Goal: Task Accomplishment & Management: Complete application form

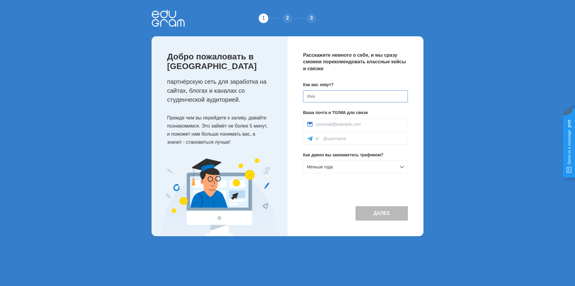
click at [351, 101] on input at bounding box center [355, 96] width 105 height 12
type input "Ilia"
click at [331, 118] on div at bounding box center [355, 124] width 105 height 12
click at [331, 121] on div at bounding box center [355, 124] width 105 height 12
click at [337, 164] on div "Меньше года" at bounding box center [355, 166] width 105 height 13
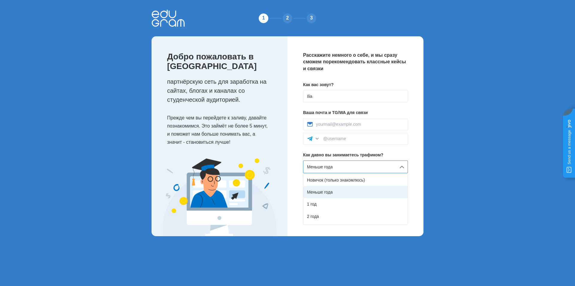
click at [330, 192] on div "Меньше года" at bounding box center [356, 192] width 104 height 12
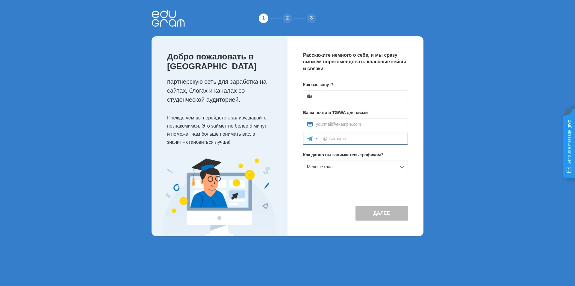
click at [349, 141] on input at bounding box center [363, 138] width 81 height 5
type input "@zentleefn"
click at [346, 121] on div at bounding box center [355, 124] width 105 height 12
click at [345, 122] on input at bounding box center [360, 124] width 88 height 5
type input "zentleefm@gmail.com"
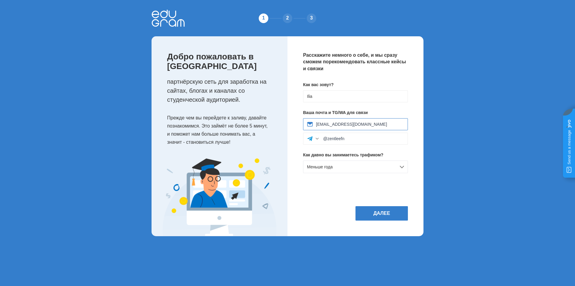
click at [376, 124] on input "zentleefm@gmail.com" at bounding box center [360, 124] width 88 height 5
drag, startPoint x: 334, startPoint y: 137, endPoint x: 320, endPoint y: 138, distance: 13.8
click at [320, 138] on div "@zentleefn" at bounding box center [355, 138] width 105 height 12
paste input "@zentleefn"
type input "@zentleefn"
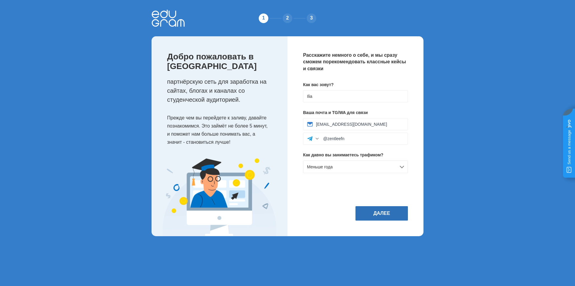
click at [391, 210] on button "Далее" at bounding box center [382, 213] width 52 height 14
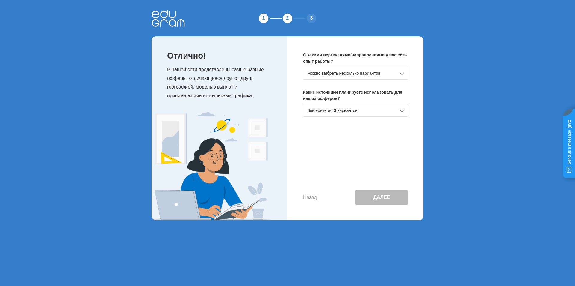
click at [369, 105] on div "Выберите до 3 вариантов" at bounding box center [355, 110] width 105 height 13
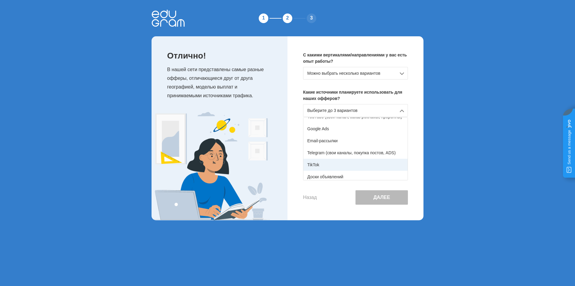
scroll to position [30, 0]
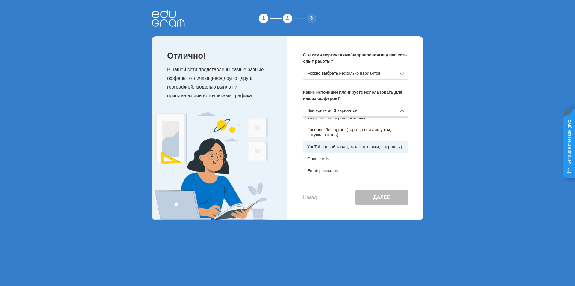
click at [338, 147] on div "YouTube (свой канал, заказ рекламы, прероллы)" at bounding box center [356, 147] width 104 height 12
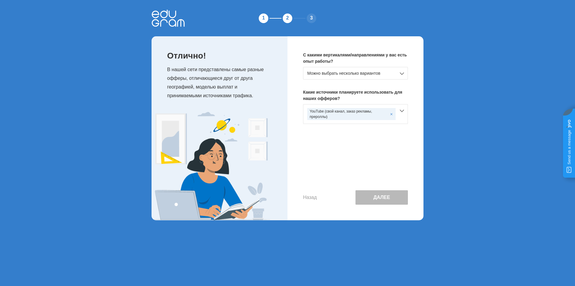
click at [370, 64] on p "С какими вертикалями/направлениями у вас есть опыт работы?" at bounding box center [355, 58] width 105 height 13
click at [367, 73] on div "Можно выбрать несколько вариантов" at bounding box center [355, 73] width 105 height 13
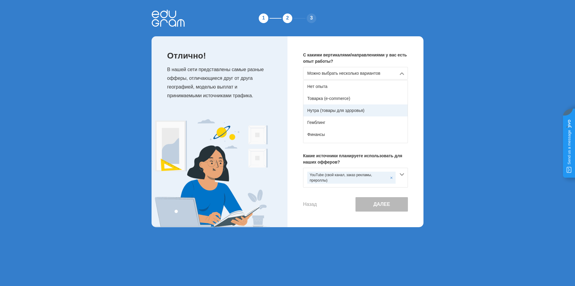
click at [333, 110] on div "Нутра (товары для здоровья)" at bounding box center [356, 110] width 104 height 12
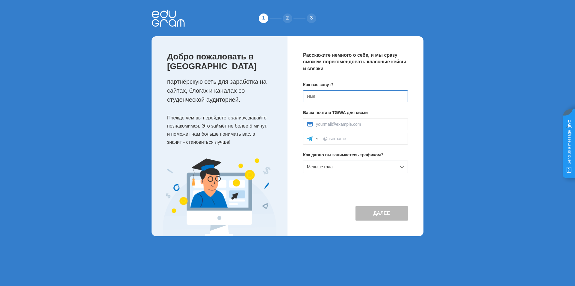
click at [326, 95] on input at bounding box center [355, 96] width 105 height 12
type input "Z"
type input "plam3"
click at [370, 117] on div "Как вас зовут? plam3 Ваша почта и TG/WA для связи Как давно вы занимаетесь траф…" at bounding box center [355, 130] width 105 height 96
click at [363, 124] on input at bounding box center [360, 124] width 88 height 5
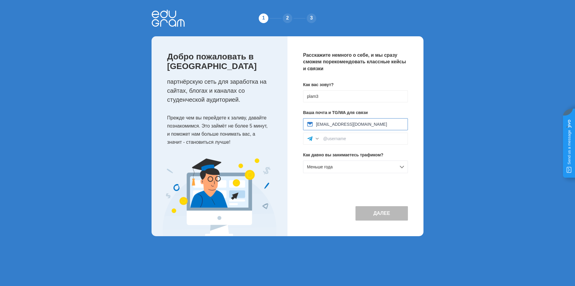
click at [333, 123] on input "zentleefm@gmail.com" at bounding box center [360, 124] width 88 height 5
type input "zentleefn@gmail.com"
click at [346, 141] on input at bounding box center [363, 138] width 81 height 5
type input "@zentleefn"
click at [340, 163] on div "Меньше года" at bounding box center [355, 166] width 105 height 13
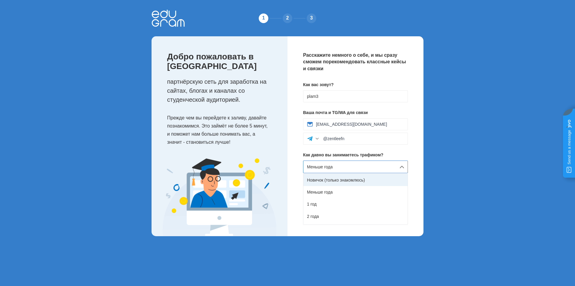
click at [332, 178] on div "Новичок (только знакомлюсь)" at bounding box center [356, 180] width 104 height 12
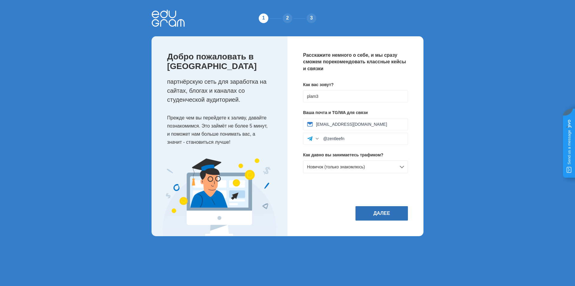
click at [381, 217] on button "Далее" at bounding box center [382, 213] width 52 height 14
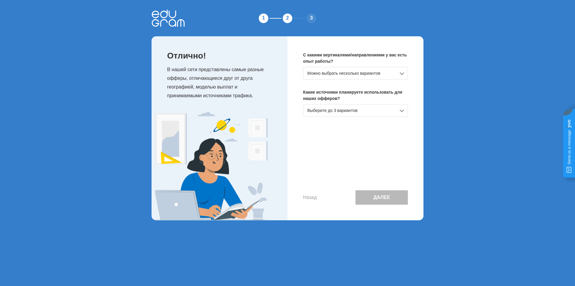
click at [368, 78] on div "Можно выбрать несколько вариантов" at bounding box center [355, 73] width 105 height 13
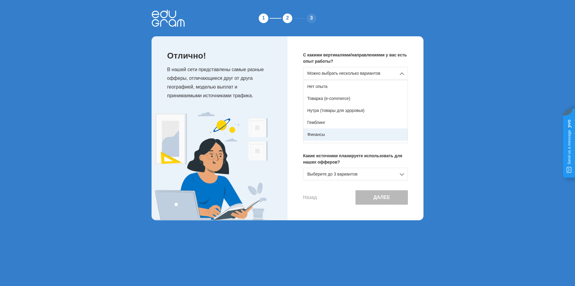
click at [320, 134] on div "Финансы" at bounding box center [356, 134] width 104 height 12
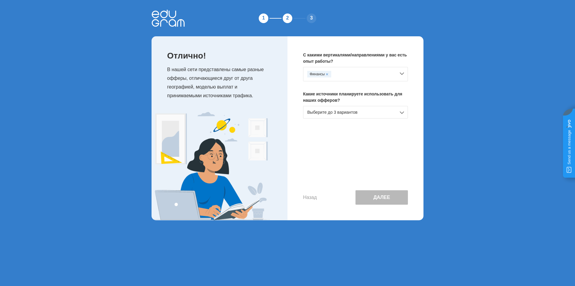
click at [338, 113] on div "Выберите до 3 вариантов" at bounding box center [355, 112] width 105 height 13
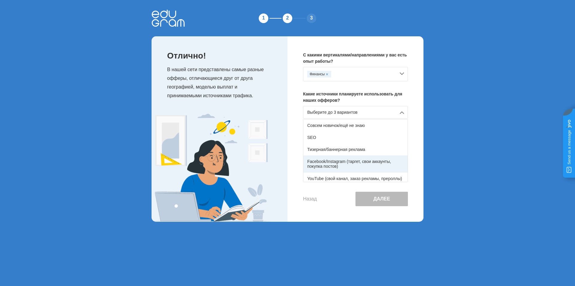
scroll to position [30, 0]
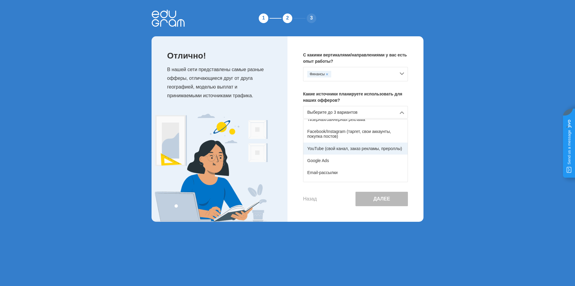
click at [336, 147] on div "YouTube (свой канал, заказ рекламы, прероллы)" at bounding box center [356, 148] width 104 height 12
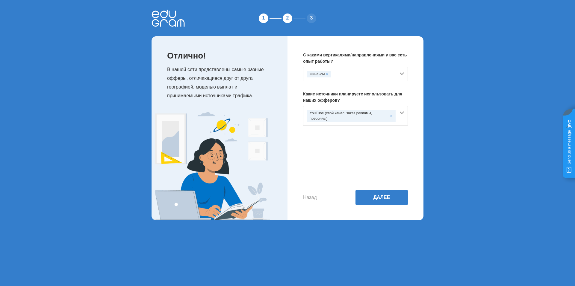
click at [357, 76] on div "Финансы" at bounding box center [352, 74] width 88 height 7
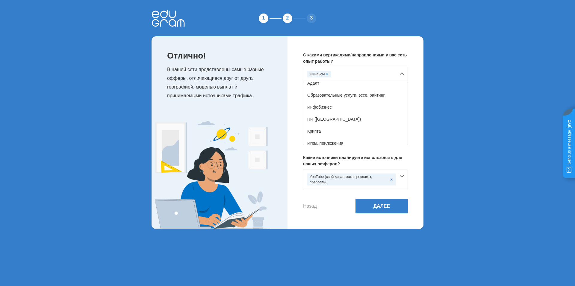
scroll to position [106, 0]
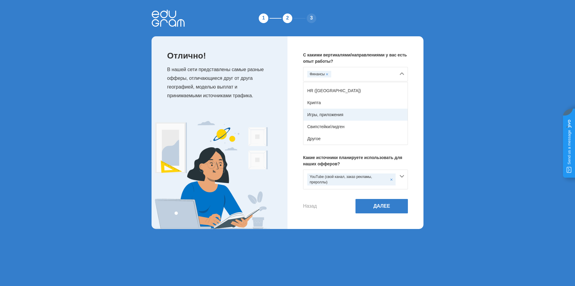
click at [343, 114] on div "Игры, приложения" at bounding box center [356, 115] width 104 height 12
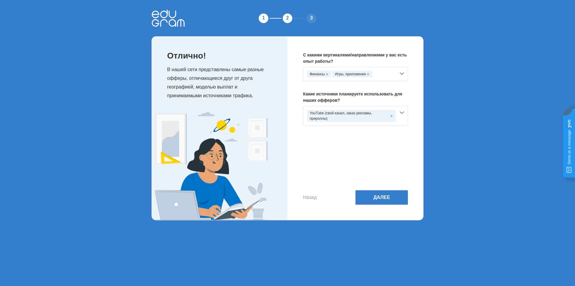
click at [329, 73] on div "Финансы" at bounding box center [320, 74] width 24 height 7
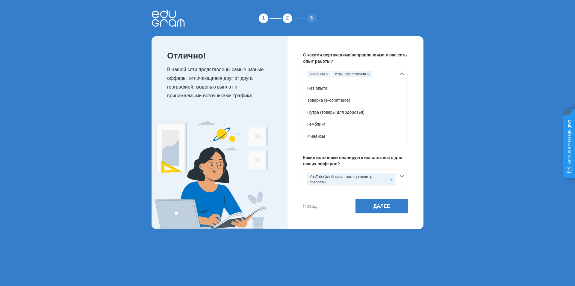
click at [370, 74] on div "Игры, приложения" at bounding box center [353, 74] width 40 height 7
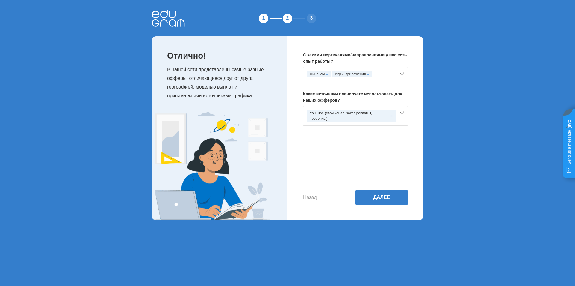
click at [367, 74] on div "Игры, приложения" at bounding box center [353, 74] width 40 height 7
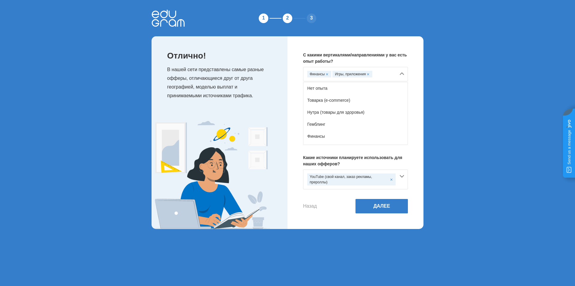
click at [327, 75] on span at bounding box center [327, 74] width 2 height 2
click at [368, 199] on button "Далее" at bounding box center [382, 206] width 52 height 14
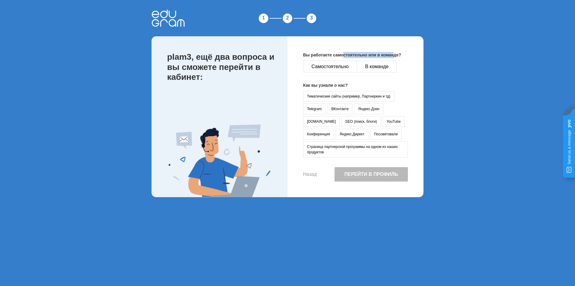
drag, startPoint x: 375, startPoint y: 56, endPoint x: 397, endPoint y: 56, distance: 21.9
click at [397, 56] on p "Вы работаете самостоятельно или в команде?" at bounding box center [355, 55] width 105 height 6
click at [352, 66] on button "Самостоятельно" at bounding box center [330, 67] width 54 height 12
click at [383, 120] on button "YouTube" at bounding box center [394, 121] width 22 height 11
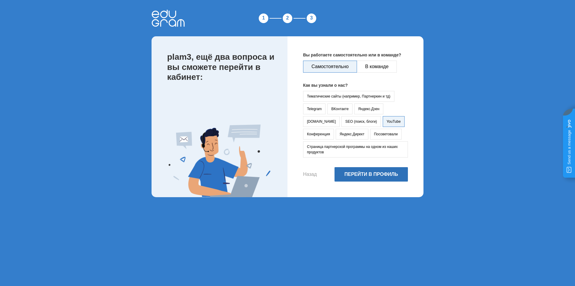
click at [349, 174] on button "Перейти в профиль" at bounding box center [371, 174] width 73 height 14
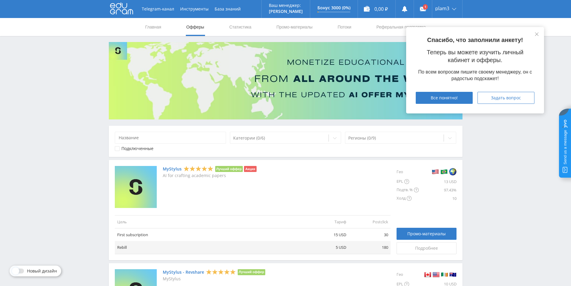
click at [434, 99] on span "Все понятно!" at bounding box center [444, 97] width 27 height 5
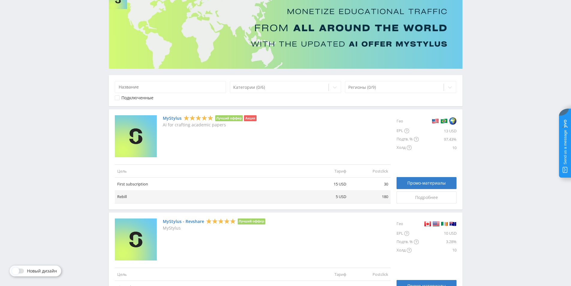
scroll to position [90, 0]
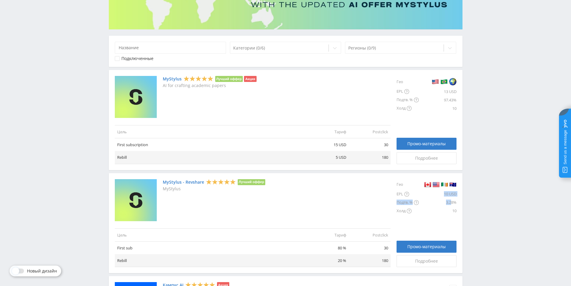
click at [409, 189] on div "Гео EPL 10 USD Подтв. % 3.28% Холд 10" at bounding box center [427, 197] width 60 height 36
click at [249, 147] on td "First subscription" at bounding box center [211, 144] width 192 height 13
drag, startPoint x: 96, startPoint y: 266, endPoint x: 111, endPoint y: 258, distance: 17.2
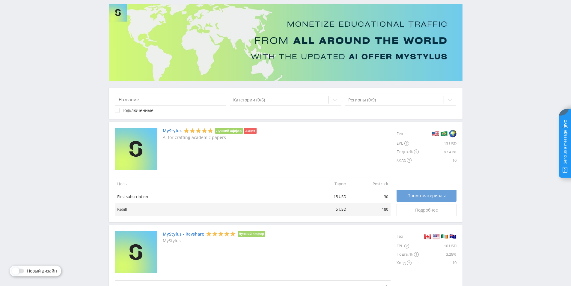
scroll to position [60, 0]
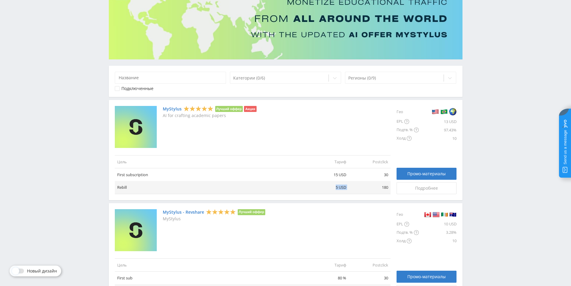
drag, startPoint x: 340, startPoint y: 185, endPoint x: 357, endPoint y: 188, distance: 17.8
click at [357, 188] on tr "Rebill 5 USD 180" at bounding box center [253, 187] width 276 height 13
click at [314, 135] on div "MyStylus Лучший оффер Акция AI for crafting academic papers" at bounding box center [253, 127] width 276 height 42
click at [424, 175] on span "Промо-материалы" at bounding box center [426, 173] width 38 height 5
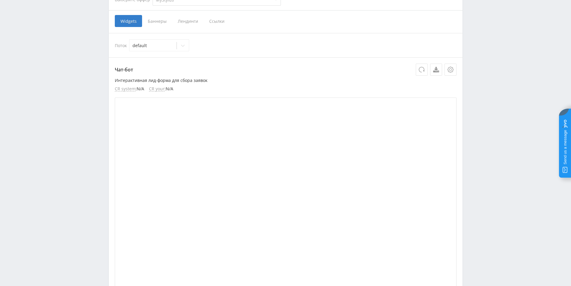
scroll to position [30, 0]
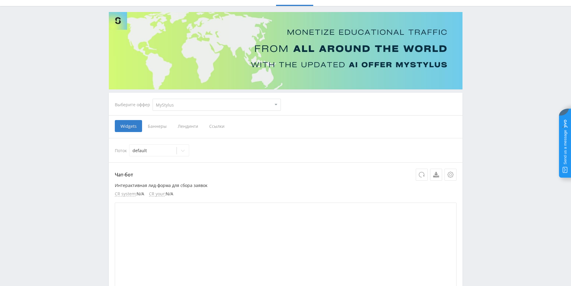
click at [208, 124] on span "Ссылки" at bounding box center [217, 126] width 27 height 12
click at [0, 0] on input "Ссылки" at bounding box center [0, 0] width 0 height 0
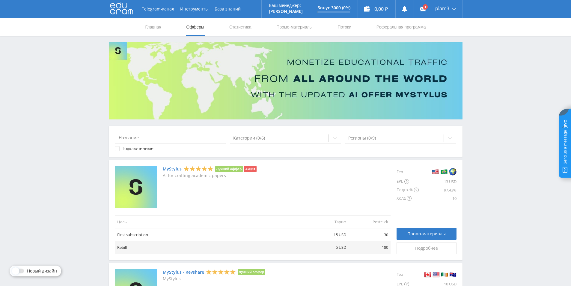
click at [171, 170] on link "MyStylus" at bounding box center [172, 168] width 19 height 5
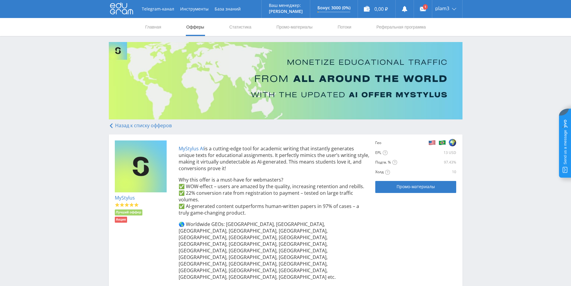
drag, startPoint x: 177, startPoint y: 146, endPoint x: 268, endPoint y: 168, distance: 93.3
click at [268, 170] on div "MyStylus AI is a cutting-edge tool for academic writing that instantly generate…" at bounding box center [271, 223] width 197 height 167
copy p "MyStylus AI is a cutting-edge tool for academic writing that instantly generate…"
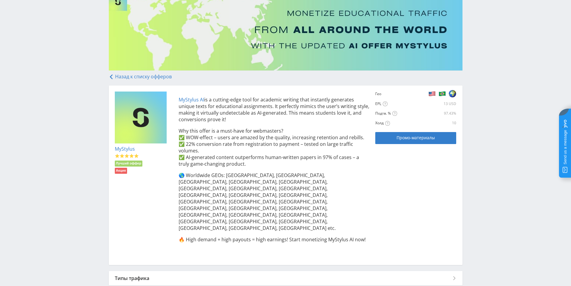
scroll to position [72, 0]
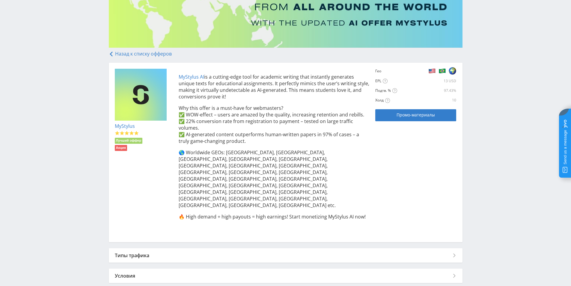
click at [277, 120] on p "Why this offer is a must-have for webmasters? ✅ WOW-effect – users are amazed b…" at bounding box center [274, 125] width 191 height 40
click at [404, 100] on div "Холд «Холд» — это определенный срок , который выделяет рекломадатель для провер…" at bounding box center [402, 100] width 54 height 5
click at [404, 111] on link "Промо-материалы" at bounding box center [415, 115] width 81 height 12
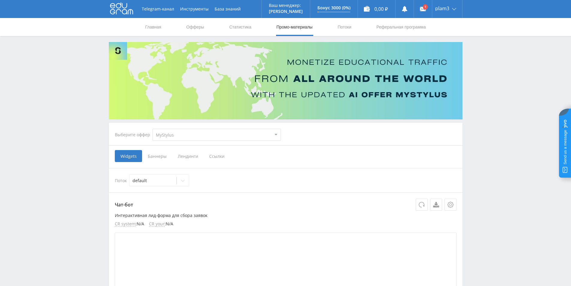
click at [211, 158] on span "Ссылки" at bounding box center [217, 156] width 27 height 12
click at [0, 0] on input "Ссылки" at bounding box center [0, 0] width 0 height 0
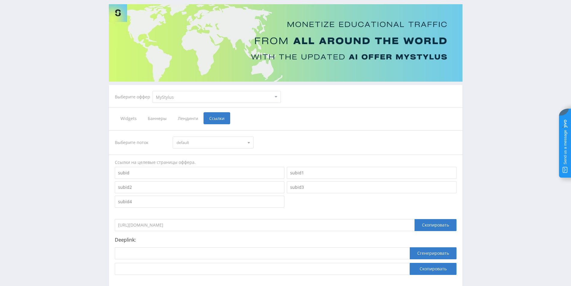
scroll to position [60, 0]
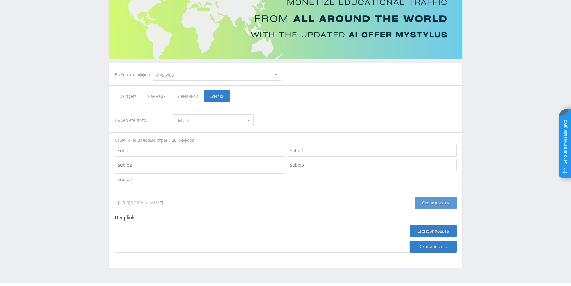
click at [421, 203] on div "Скопировать" at bounding box center [436, 203] width 42 height 12
click at [94, 188] on div "Telegram-канал Инструменты База знаний Ваш менеджер: [PERSON_NAME] Online @edug…" at bounding box center [285, 120] width 571 height 360
click at [216, 99] on span "Ссылки" at bounding box center [217, 96] width 27 height 12
click at [0, 0] on input "Ссылки" at bounding box center [0, 0] width 0 height 0
drag, startPoint x: 91, startPoint y: 203, endPoint x: 75, endPoint y: 202, distance: 15.9
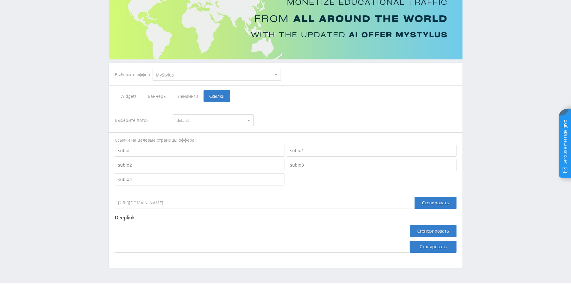
click at [75, 202] on div "Telegram-канал Инструменты База знаний Ваш менеджер: [PERSON_NAME] Online @edug…" at bounding box center [285, 120] width 571 height 360
click at [267, 101] on div "Widgets Баннеры Лендинги Ссылки" at bounding box center [286, 96] width 342 height 12
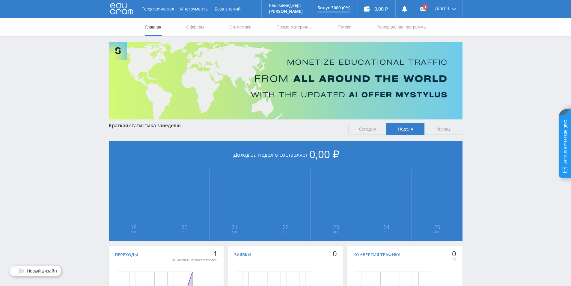
click at [0, 195] on div "Telegram-канал Инструменты База знаний Ваш менеджер: [PERSON_NAME] Online @edug…" at bounding box center [285, 178] width 571 height 356
click at [426, 10] on link at bounding box center [423, 9] width 18 height 18
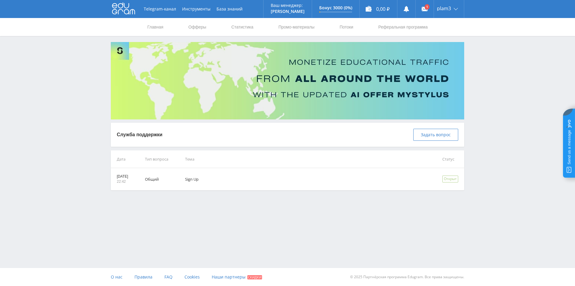
click at [222, 210] on div "Telegram-канал Инструменты База знаний Ваш менеджер: Alex Alex Online @edugram_…" at bounding box center [287, 110] width 575 height 220
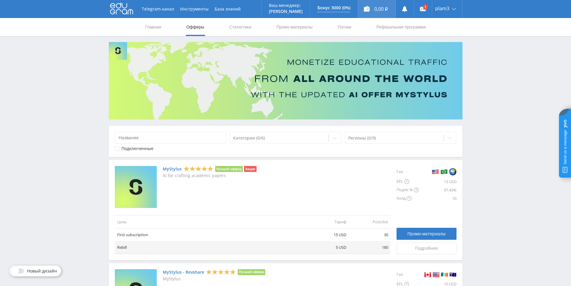
click at [385, 10] on div "0,00 ₽" at bounding box center [376, 9] width 37 height 18
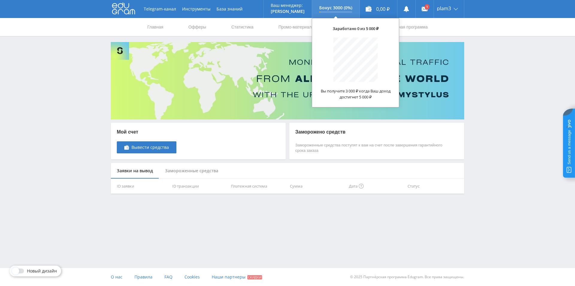
click at [329, 12] on div at bounding box center [336, 11] width 33 height 1
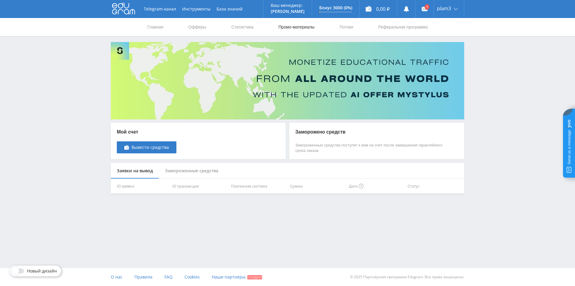
click at [284, 26] on link "Промо-материалы" at bounding box center [296, 27] width 37 height 18
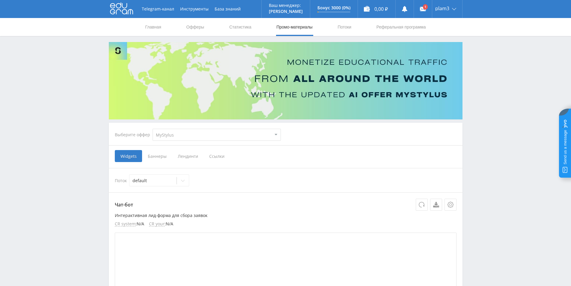
click at [360, 27] on nav "Главная Офферы Статистика Промо-материалы Потоки Реферальная программа" at bounding box center [286, 27] width 282 height 18
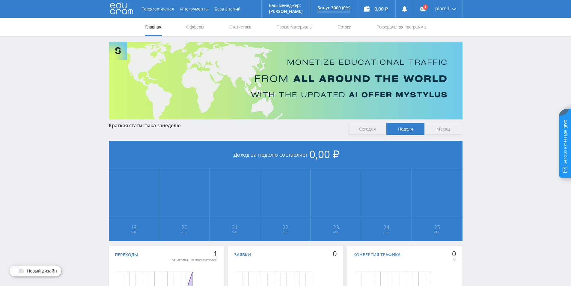
click at [180, 27] on nav "Главная Офферы Статистика Промо-материалы Потоки Реферальная программа" at bounding box center [286, 27] width 282 height 18
click at [196, 28] on link "Офферы" at bounding box center [195, 27] width 19 height 18
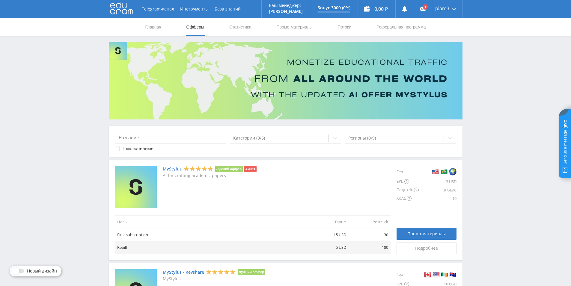
click at [162, 30] on nav "Главная Офферы Статистика Промо-материалы Потоки Реферальная программа" at bounding box center [286, 27] width 282 height 18
click at [156, 29] on link "Главная" at bounding box center [153, 27] width 17 height 18
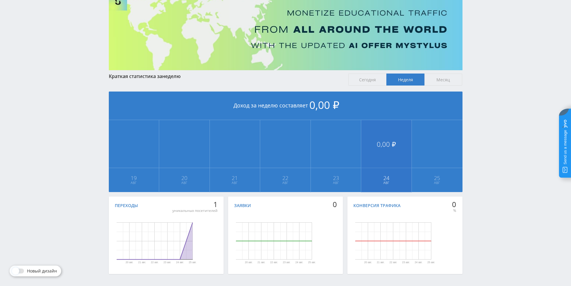
scroll to position [70, 0]
